Goal: Navigation & Orientation: Go to known website

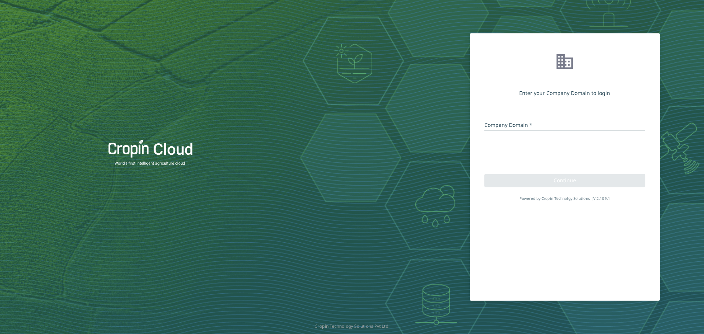
drag, startPoint x: 0, startPoint y: 0, endPoint x: 413, endPoint y: 145, distance: 437.4
click at [413, 145] on div "Enter your Company Domain to login Company Domain * Continue Powered by Cropin …" at bounding box center [502, 166] width 190 height 267
drag, startPoint x: 0, startPoint y: 0, endPoint x: 424, endPoint y: 73, distance: 430.6
click at [424, 73] on div "Enter your Company Domain to login Company Domain * Continue Powered by Cropin …" at bounding box center [502, 166] width 190 height 267
